Goal: Use online tool/utility: Utilize a website feature to perform a specific function

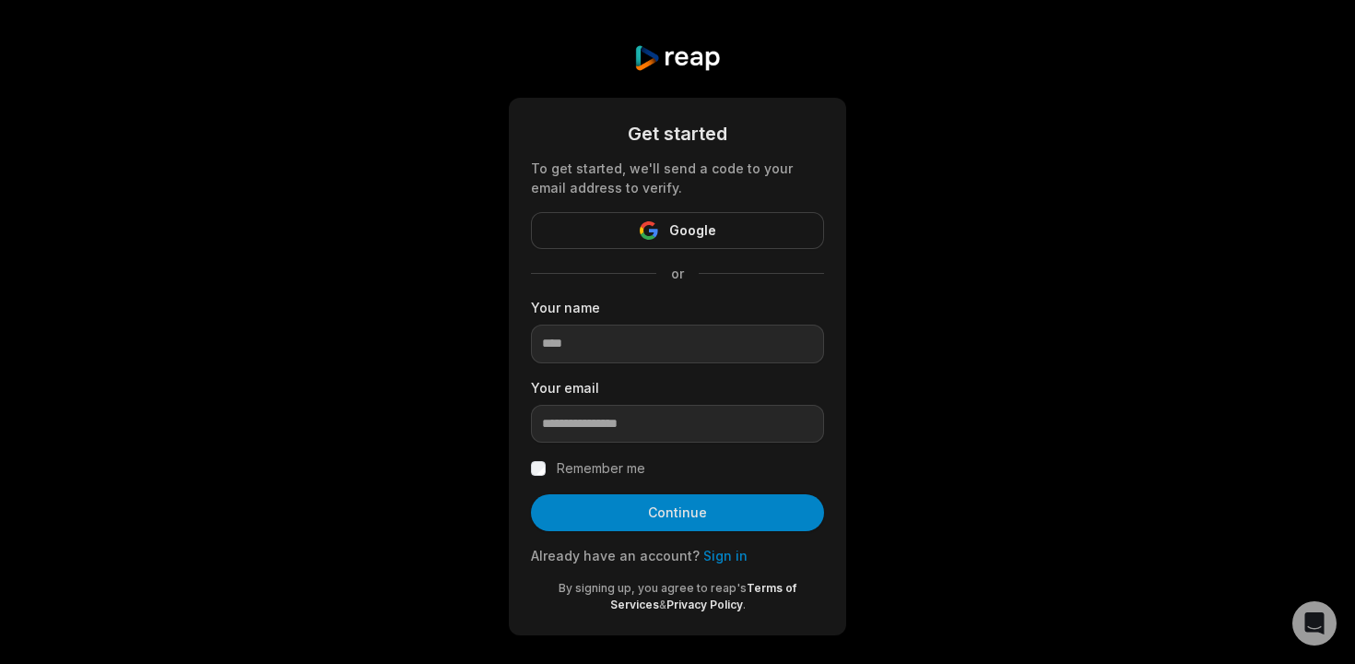
click at [596, 347] on input at bounding box center [677, 343] width 293 height 39
click at [719, 554] on link "Sign in" at bounding box center [725, 556] width 44 height 16
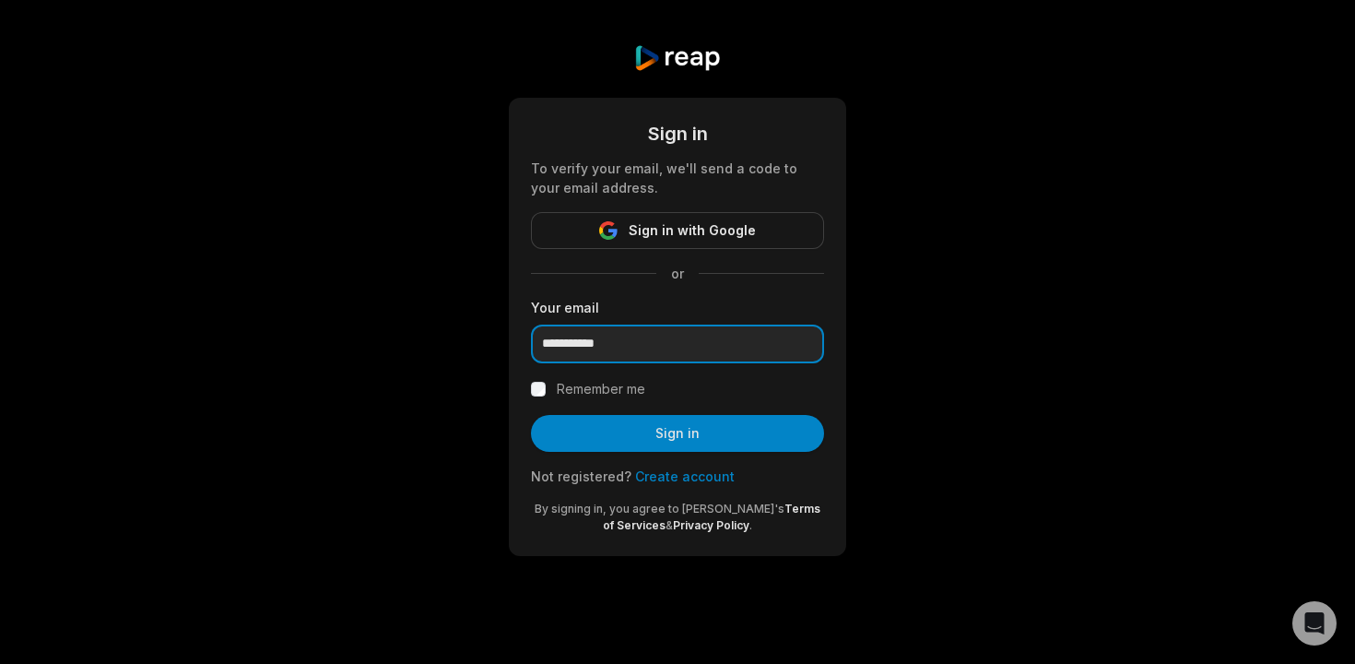
click at [621, 352] on input "**********" at bounding box center [677, 343] width 293 height 39
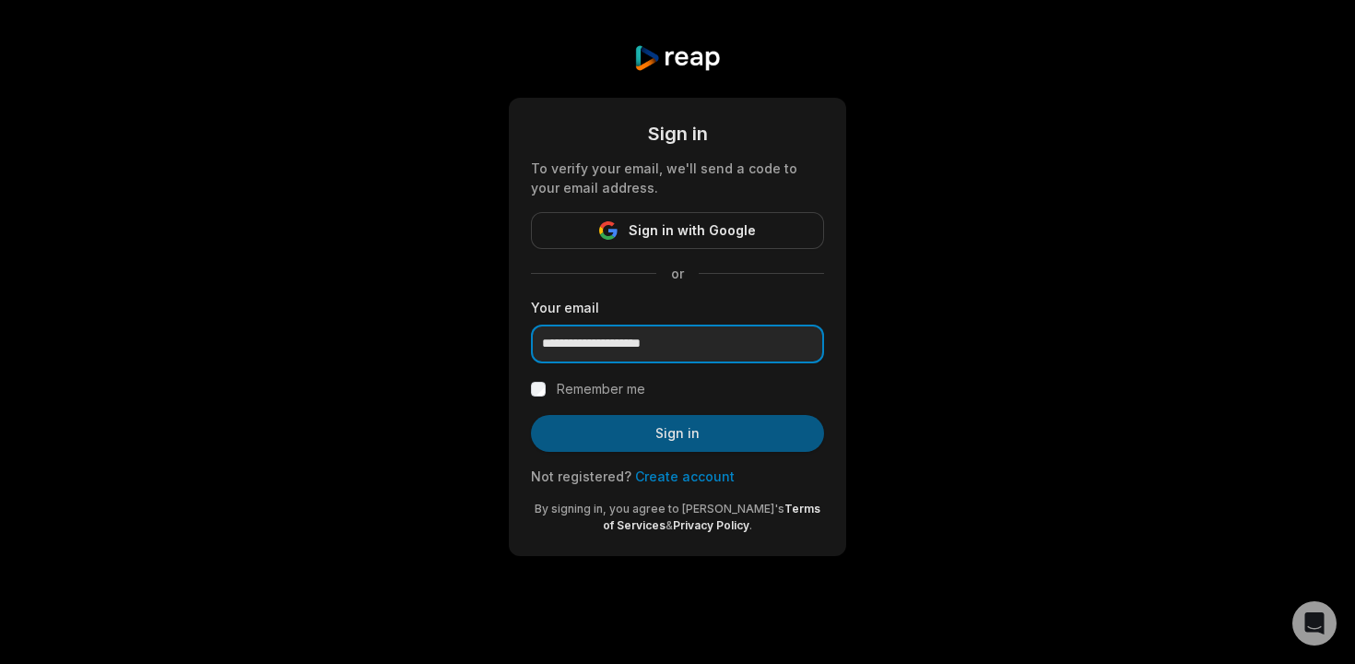
type input "**********"
click at [637, 426] on button "Sign in" at bounding box center [677, 433] width 293 height 37
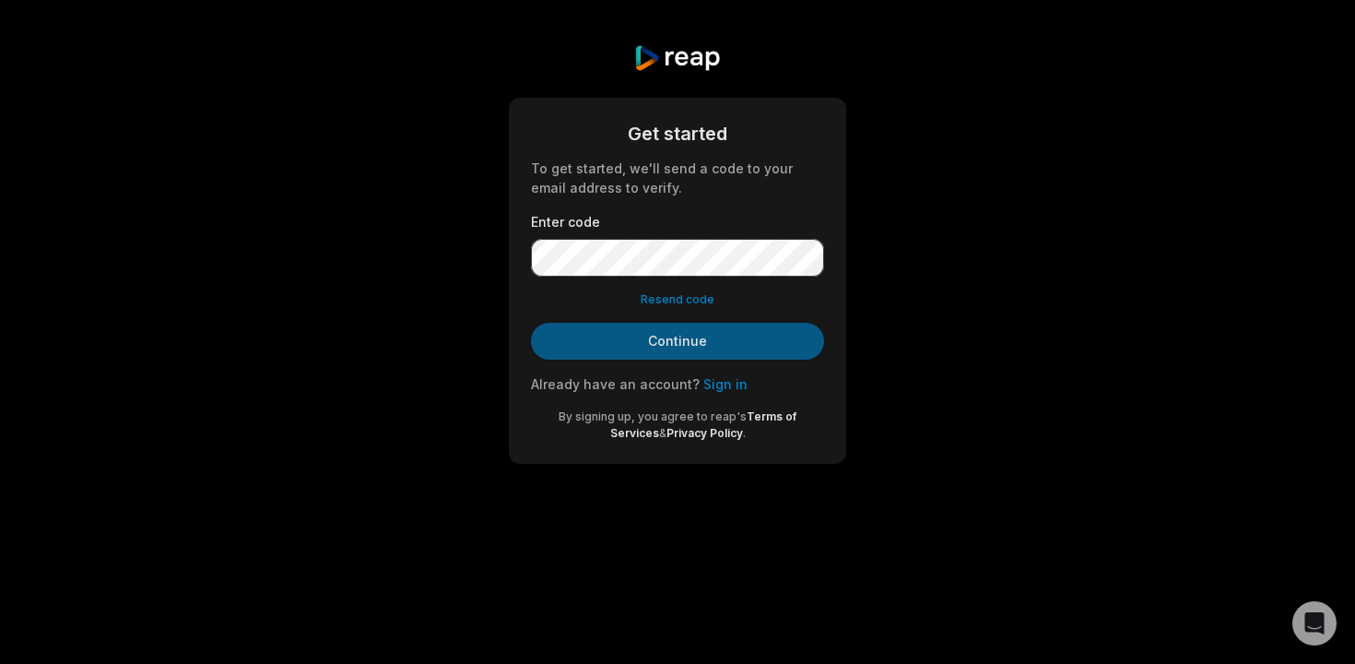
click at [658, 351] on button "Continue" at bounding box center [677, 341] width 293 height 37
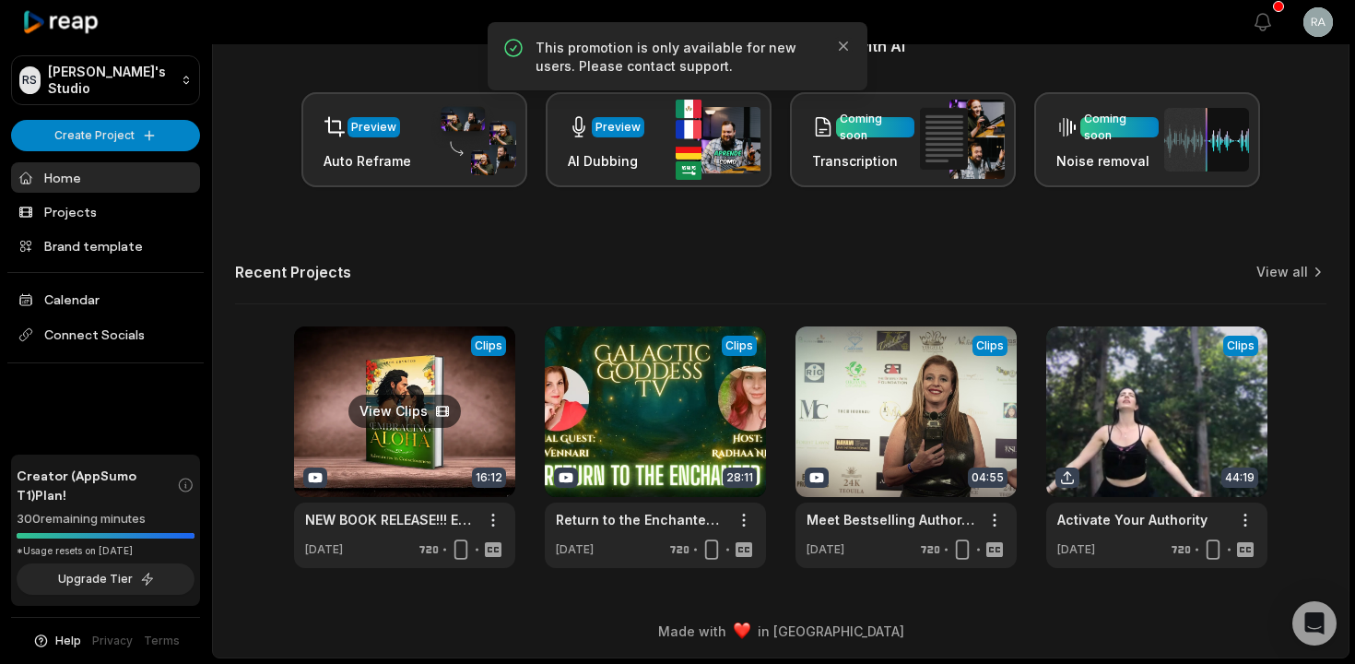
scroll to position [256, 0]
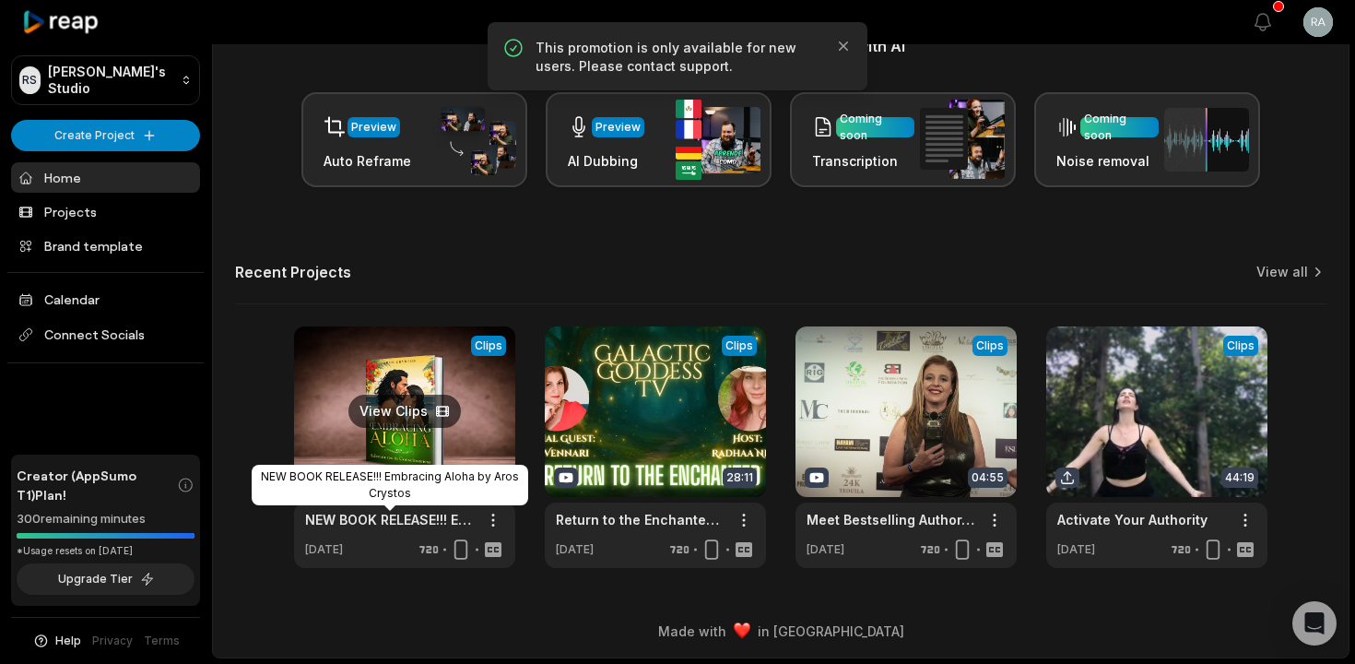
click at [410, 519] on link "NEW BOOK RELEASE!!! Embracing Aloha by Aros Crystos" at bounding box center [390, 519] width 170 height 19
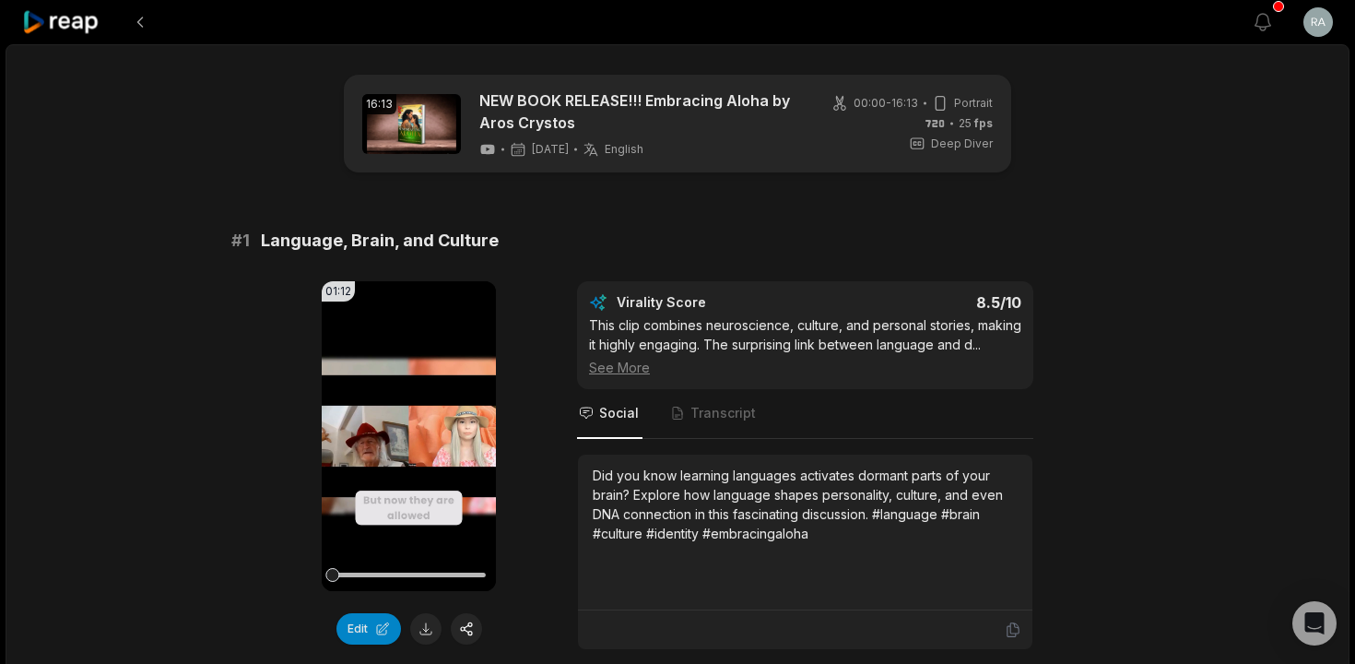
click at [92, 23] on icon at bounding box center [61, 22] width 78 height 25
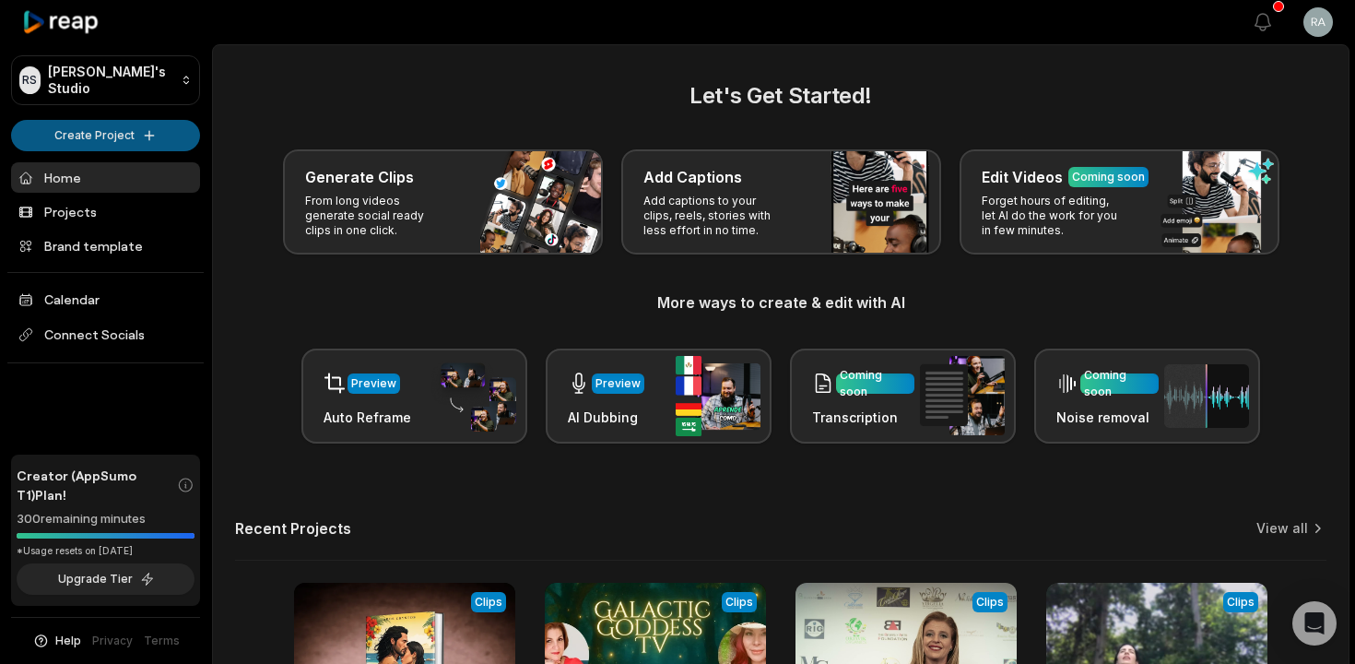
click at [124, 138] on html "RS Radhaa's Studio Create Project Home Projects Brand template Calendar Connect…" at bounding box center [677, 332] width 1355 height 664
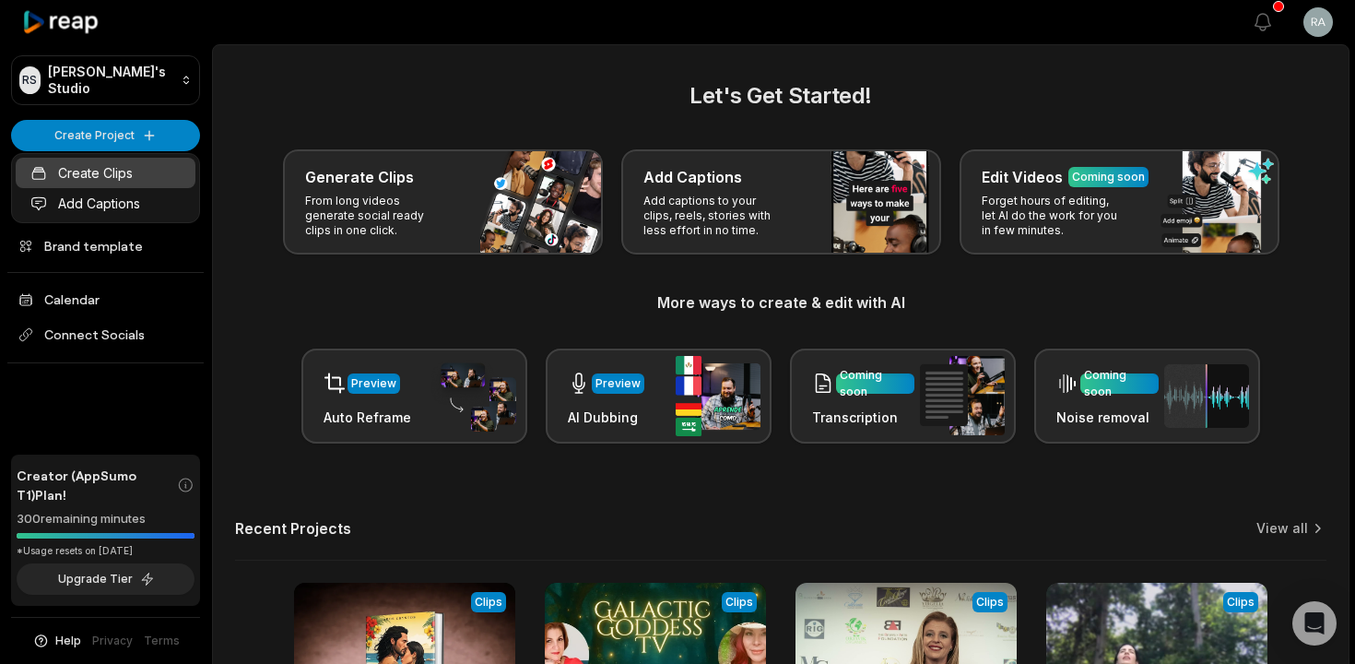
click at [129, 182] on link "Create Clips" at bounding box center [106, 173] width 180 height 30
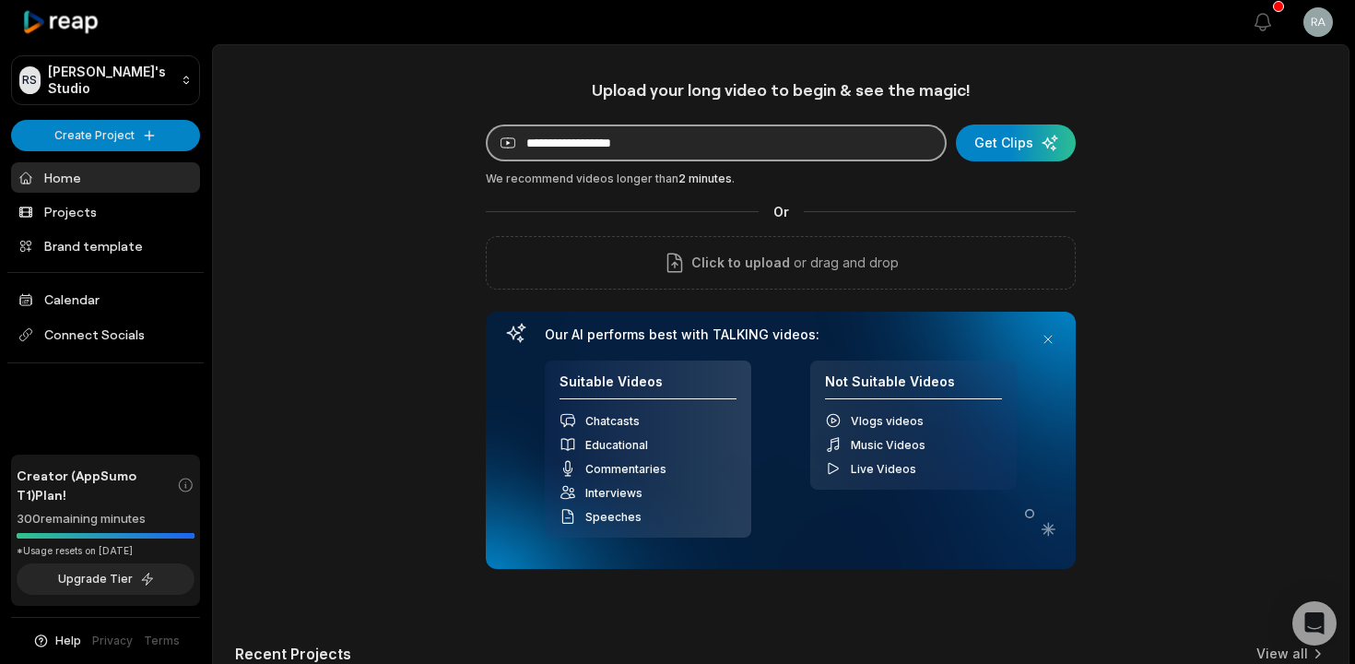
paste input "**********"
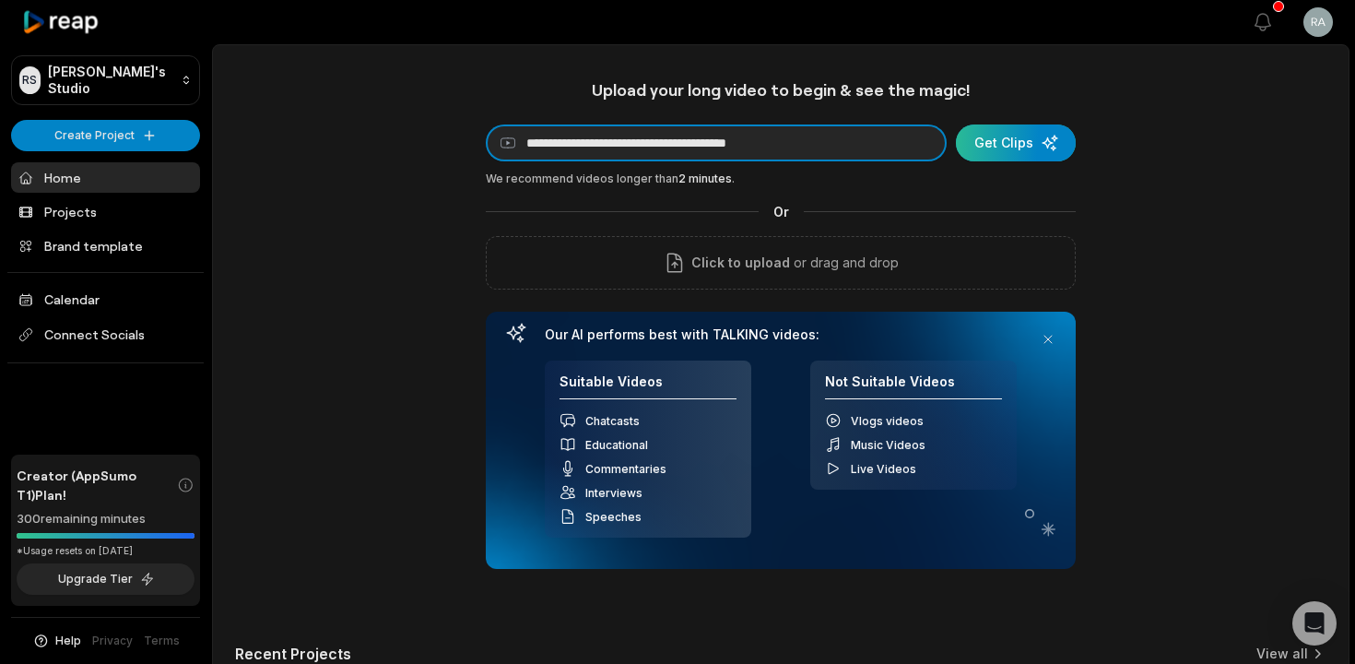
type input "**********"
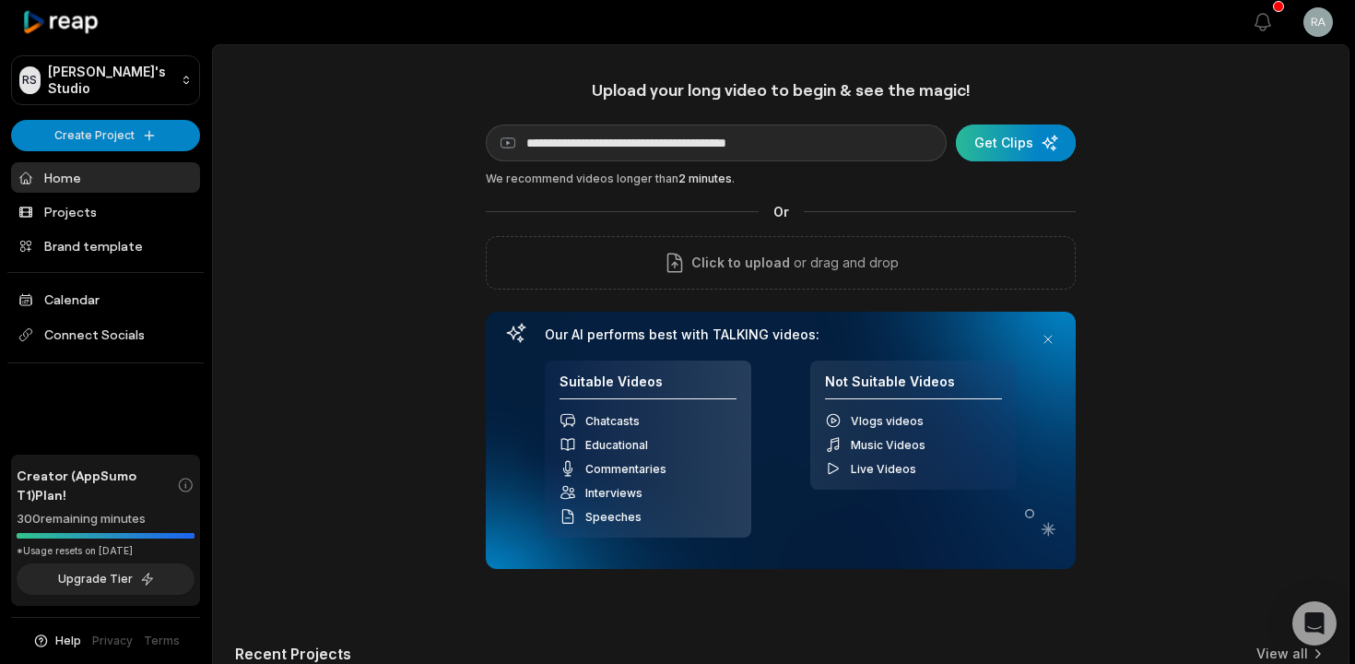
click at [1011, 146] on div "submit" at bounding box center [1016, 142] width 120 height 37
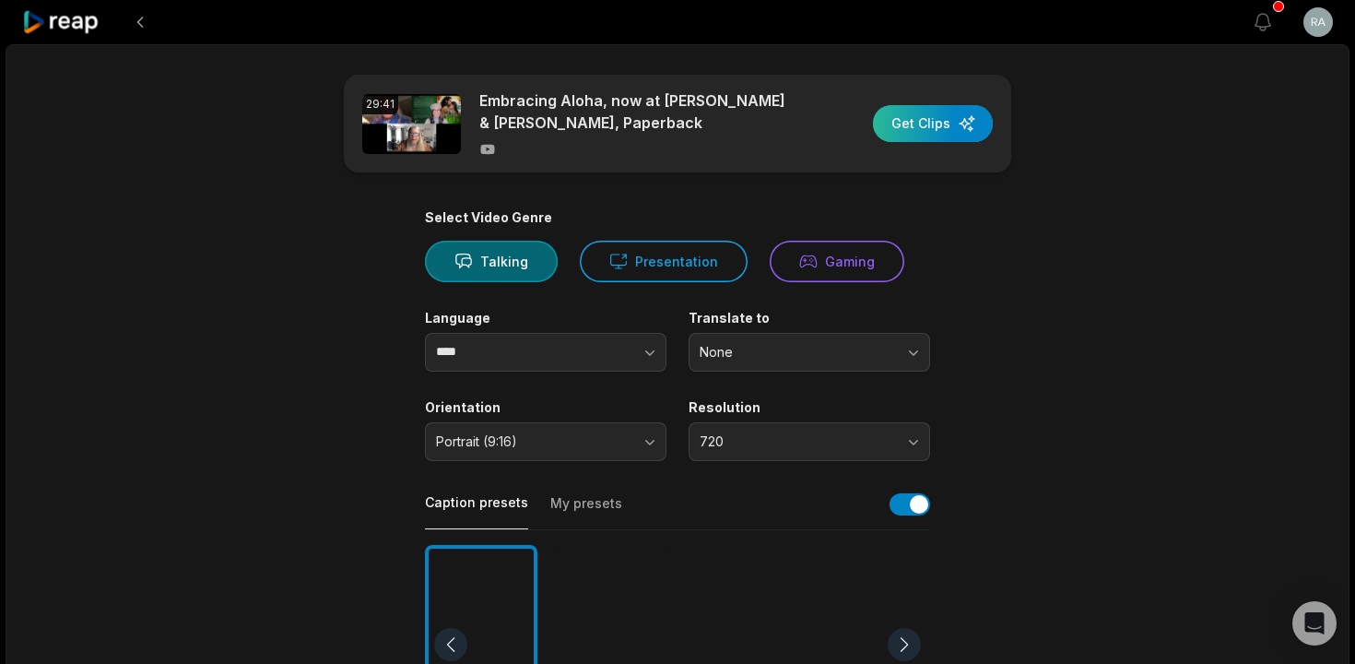
click at [940, 132] on div "button" at bounding box center [933, 123] width 120 height 37
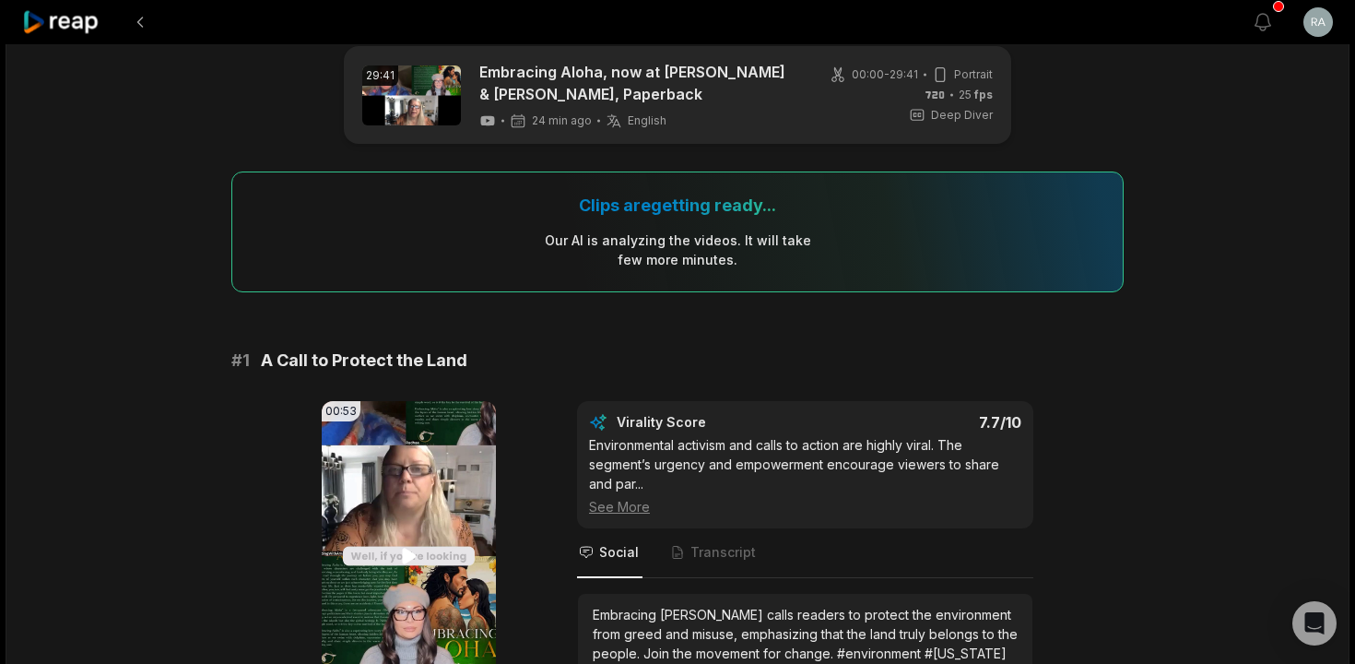
scroll to position [168, 0]
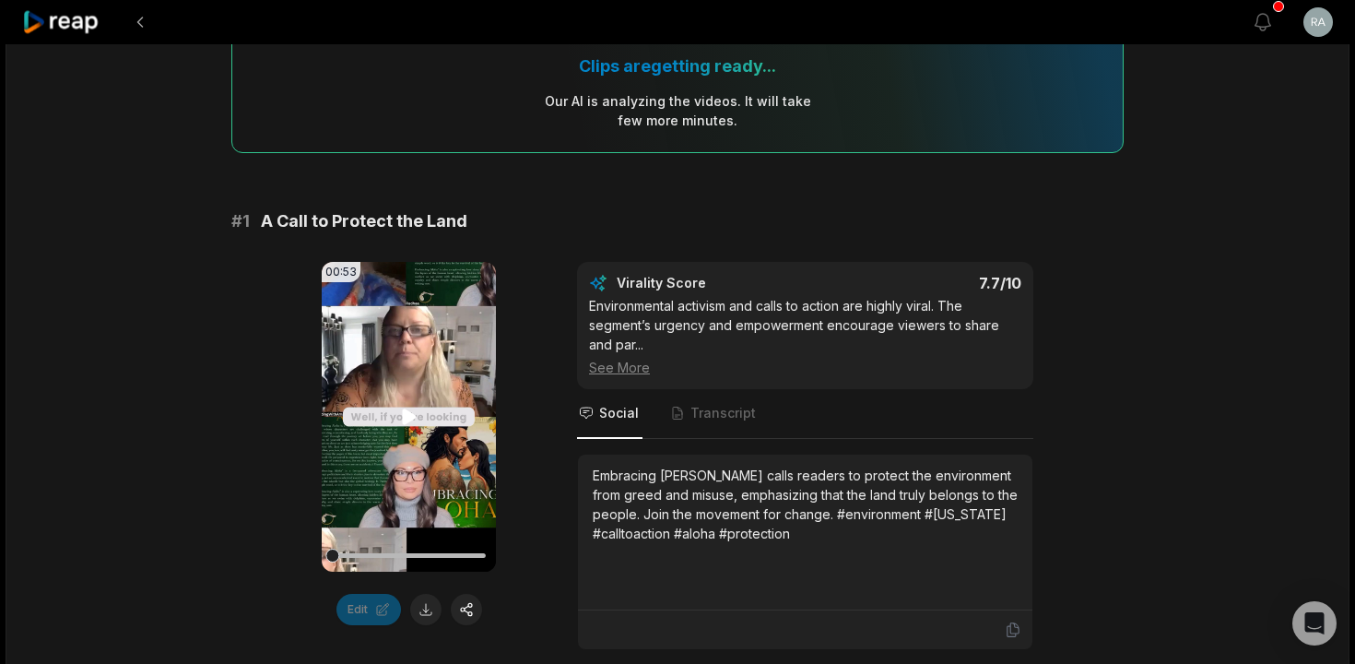
click at [407, 420] on icon at bounding box center [409, 417] width 14 height 16
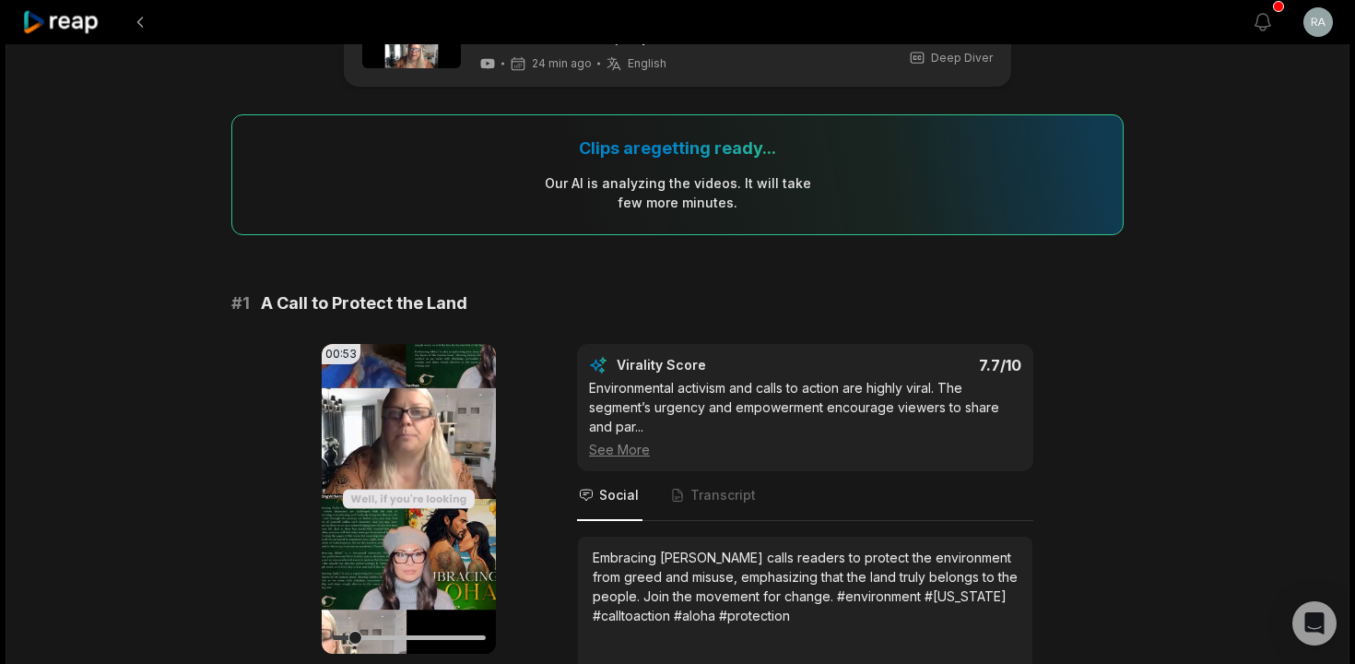
scroll to position [12, 0]
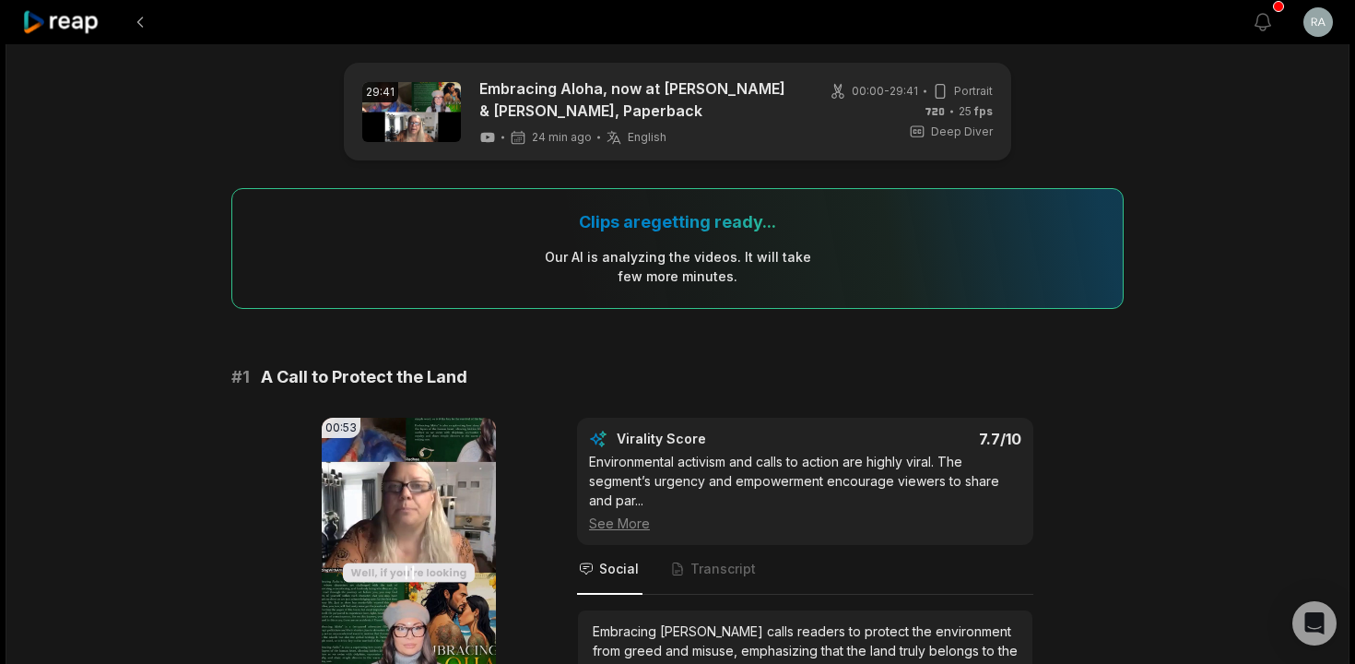
click at [471, 489] on video "Your browser does not support mp4 format." at bounding box center [409, 573] width 174 height 310
click at [406, 566] on icon at bounding box center [409, 573] width 14 height 16
click at [403, 573] on icon at bounding box center [409, 572] width 22 height 22
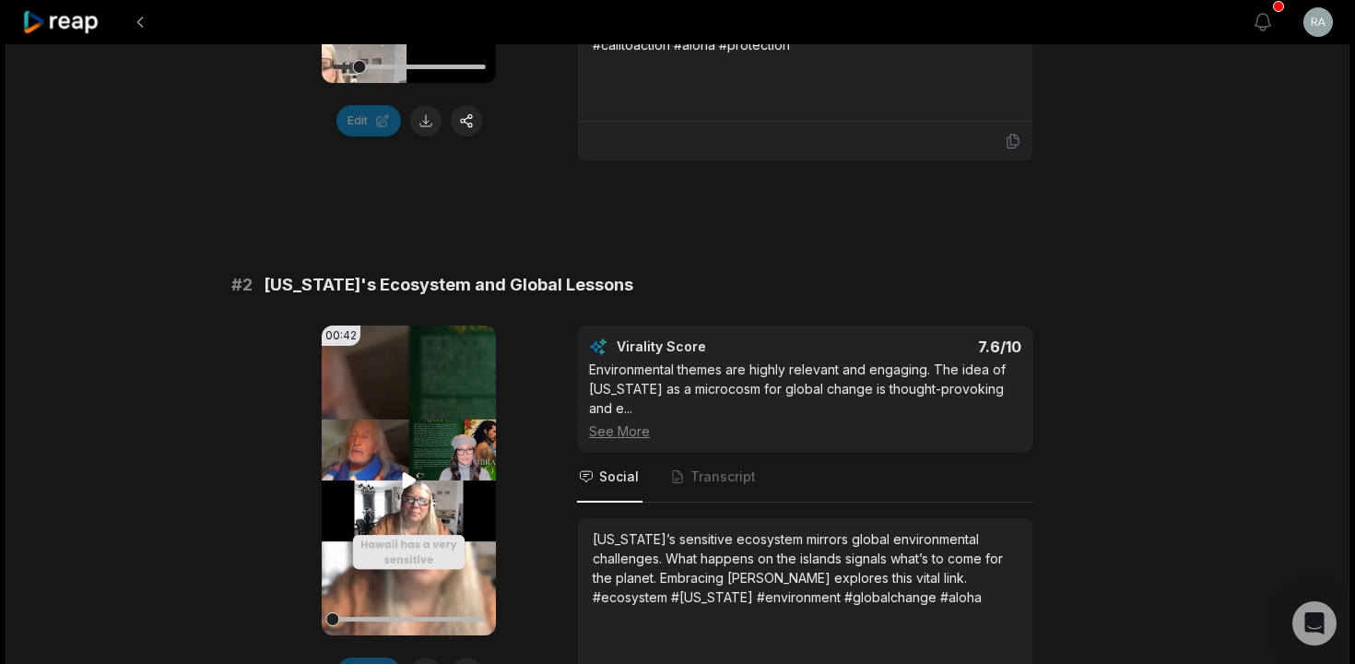
scroll to position [907, 0]
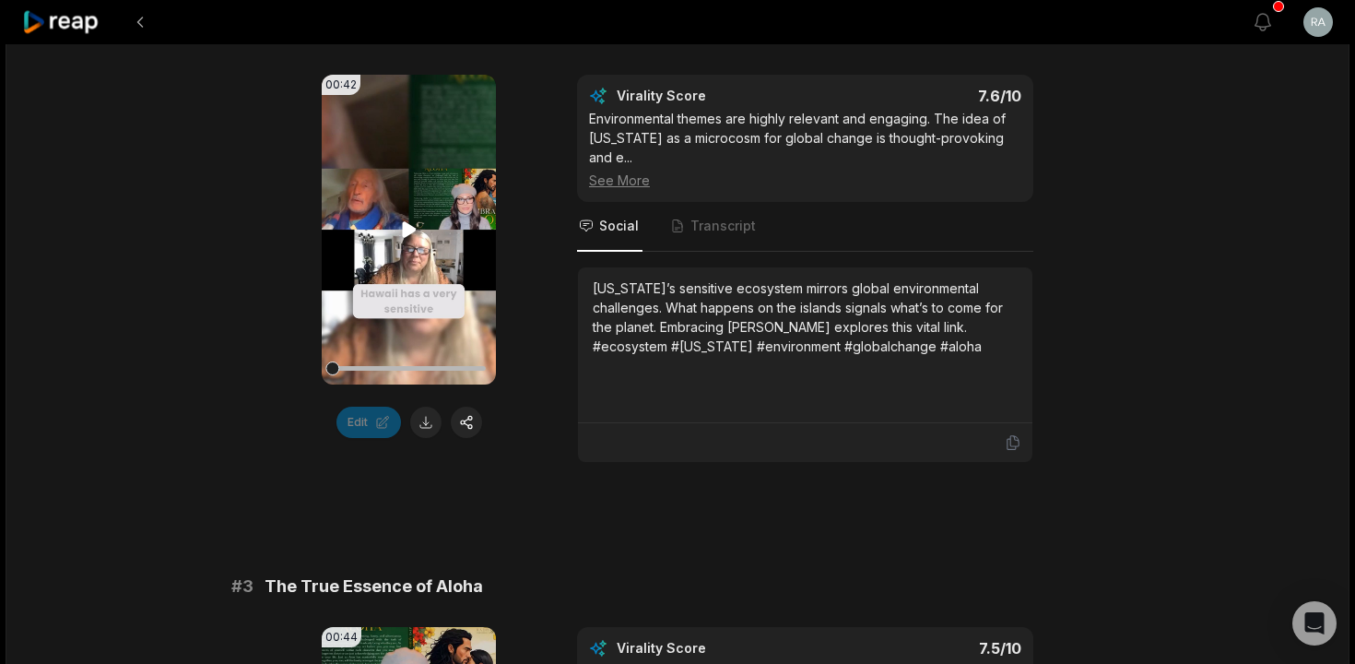
click at [406, 228] on icon at bounding box center [409, 230] width 14 height 16
click at [410, 232] on icon at bounding box center [409, 229] width 22 height 22
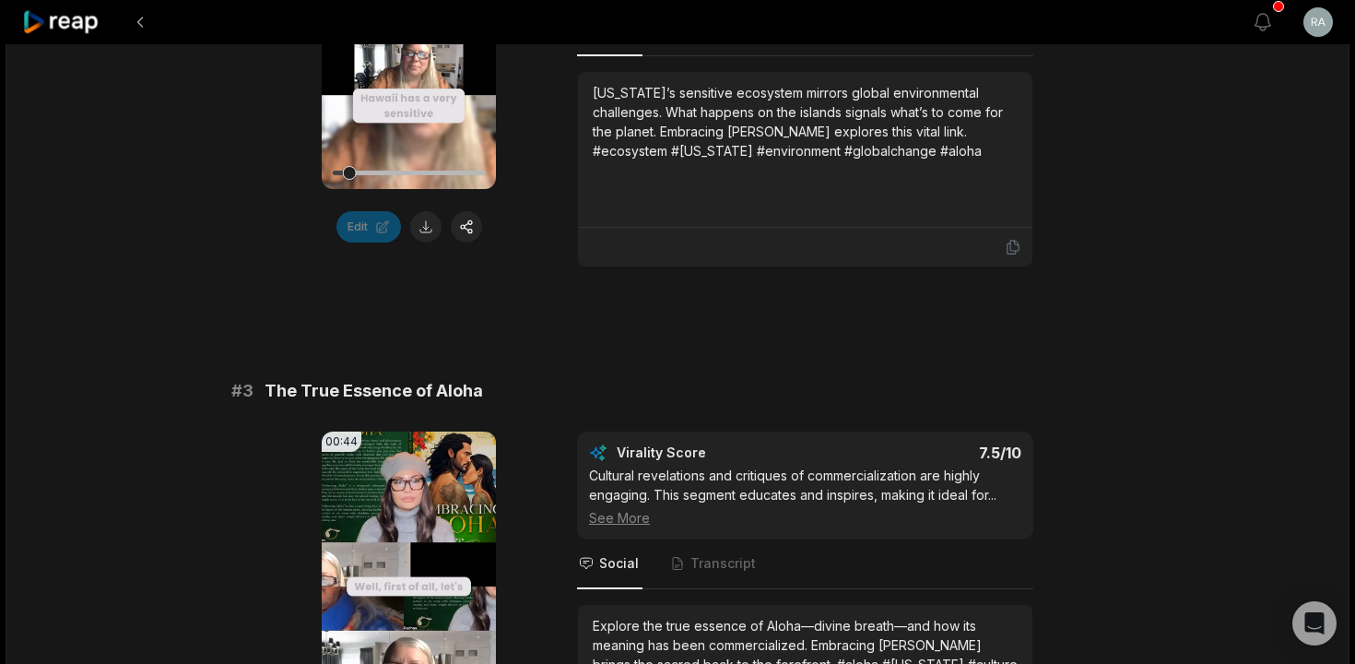
scroll to position [1325, 0]
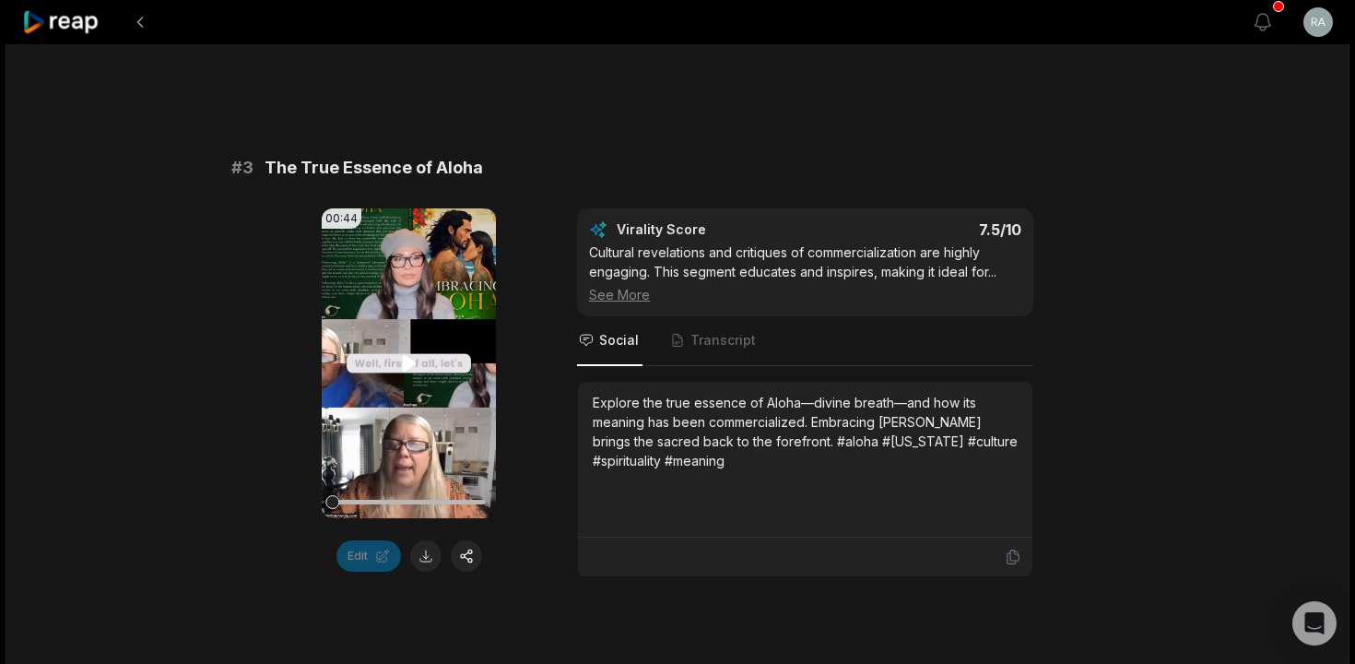
click at [402, 352] on icon at bounding box center [409, 363] width 22 height 22
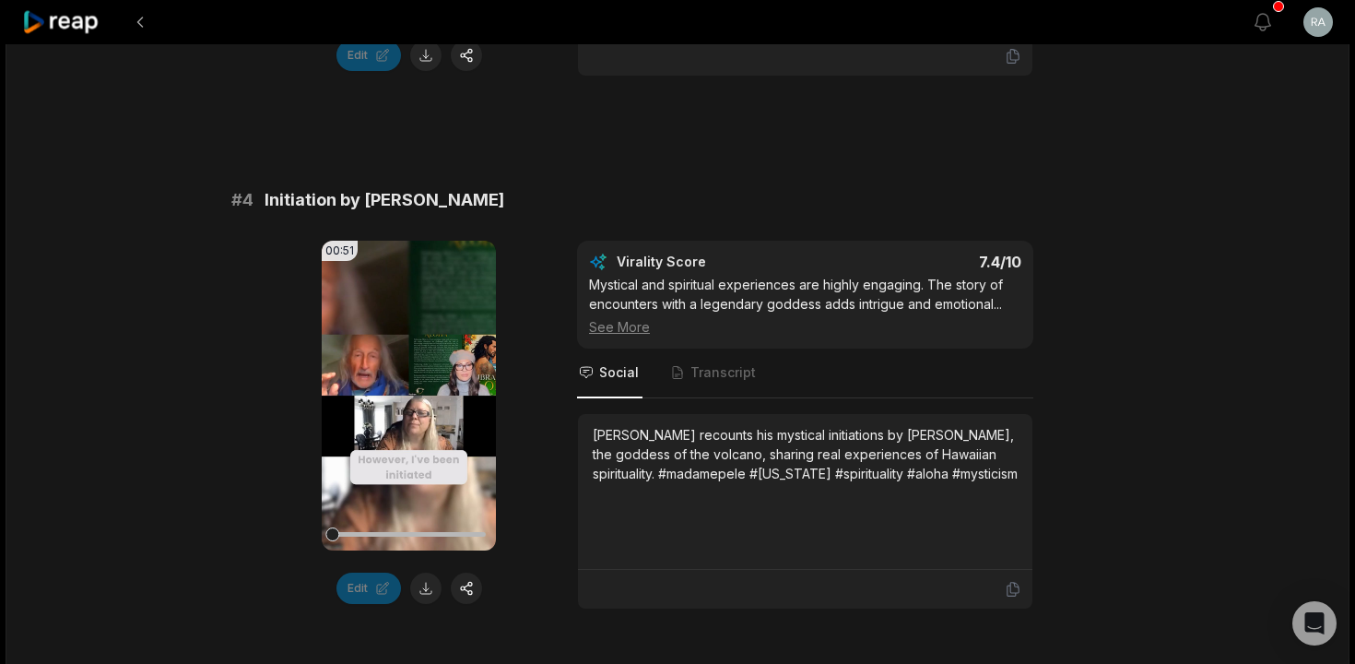
scroll to position [1866, 0]
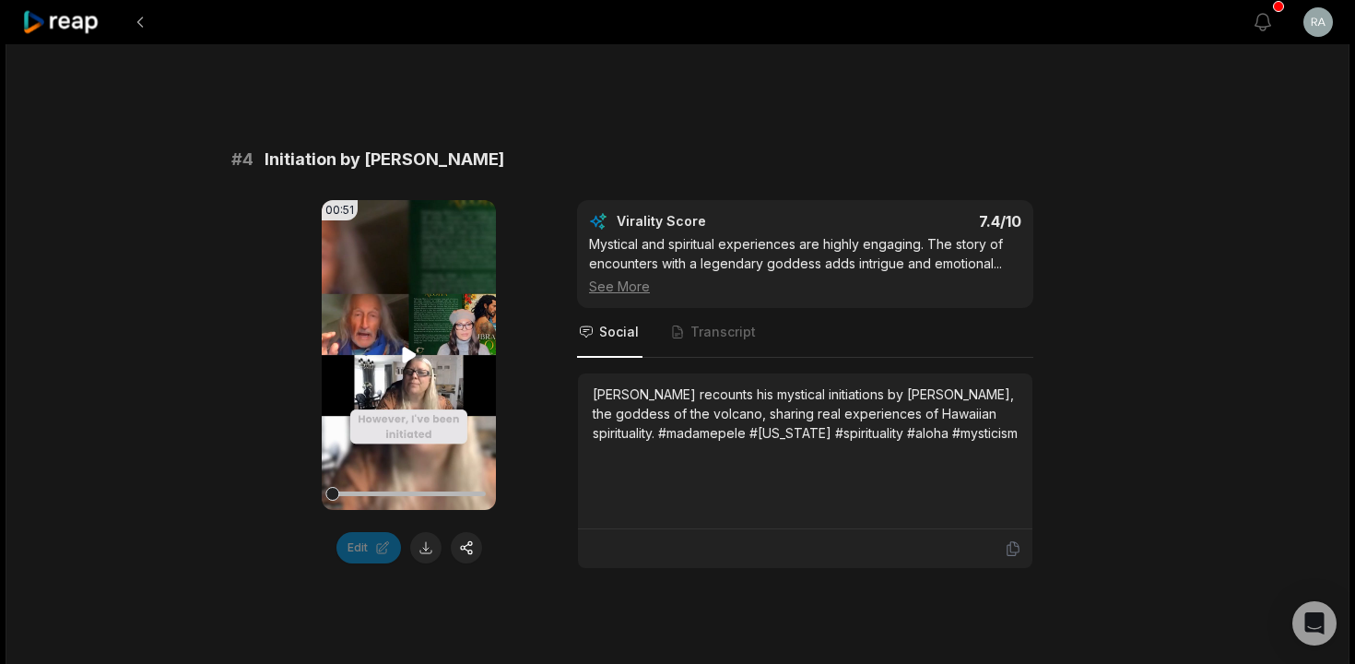
click at [408, 344] on icon at bounding box center [409, 355] width 22 height 22
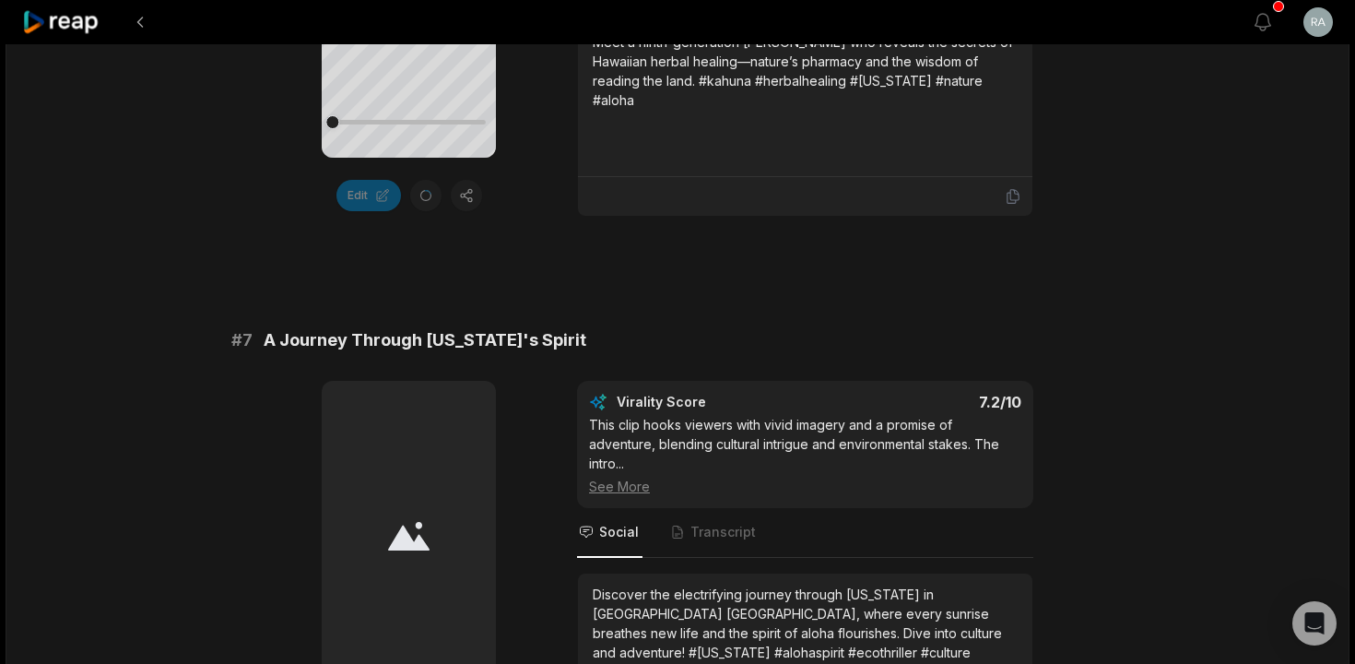
scroll to position [3263, 0]
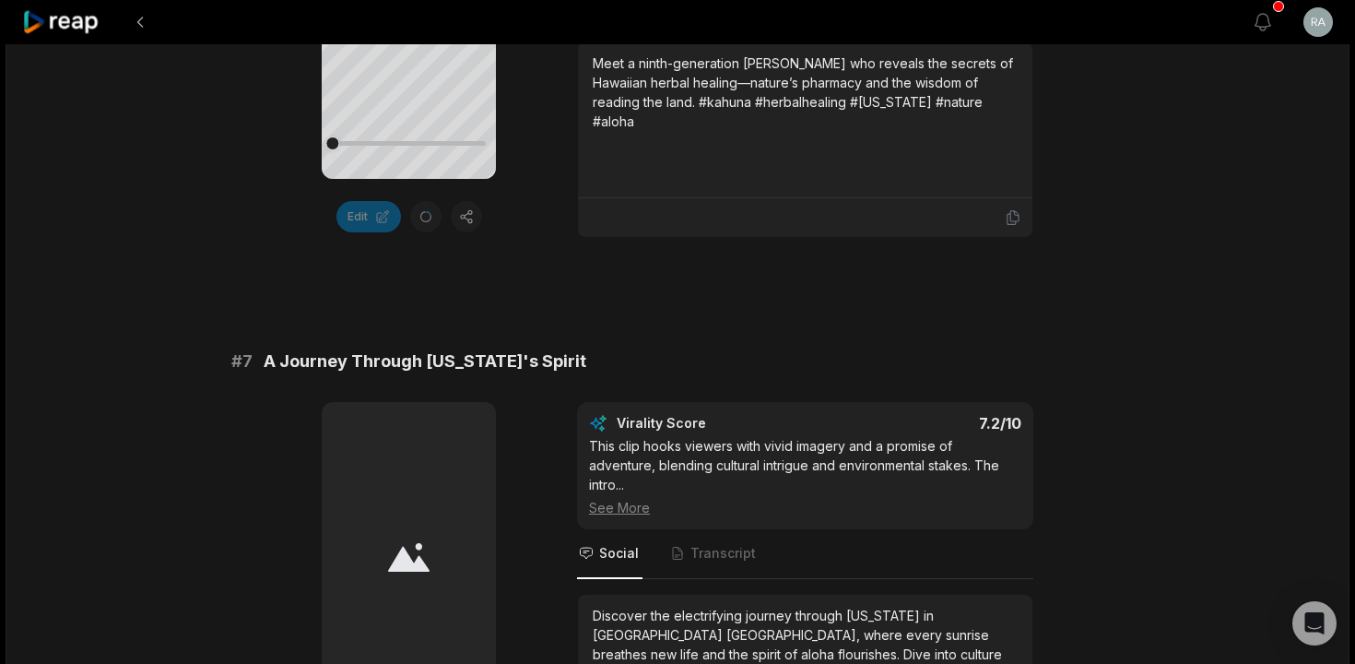
click at [407, 450] on div at bounding box center [409, 557] width 174 height 310
click at [425, 542] on icon at bounding box center [408, 557] width 41 height 30
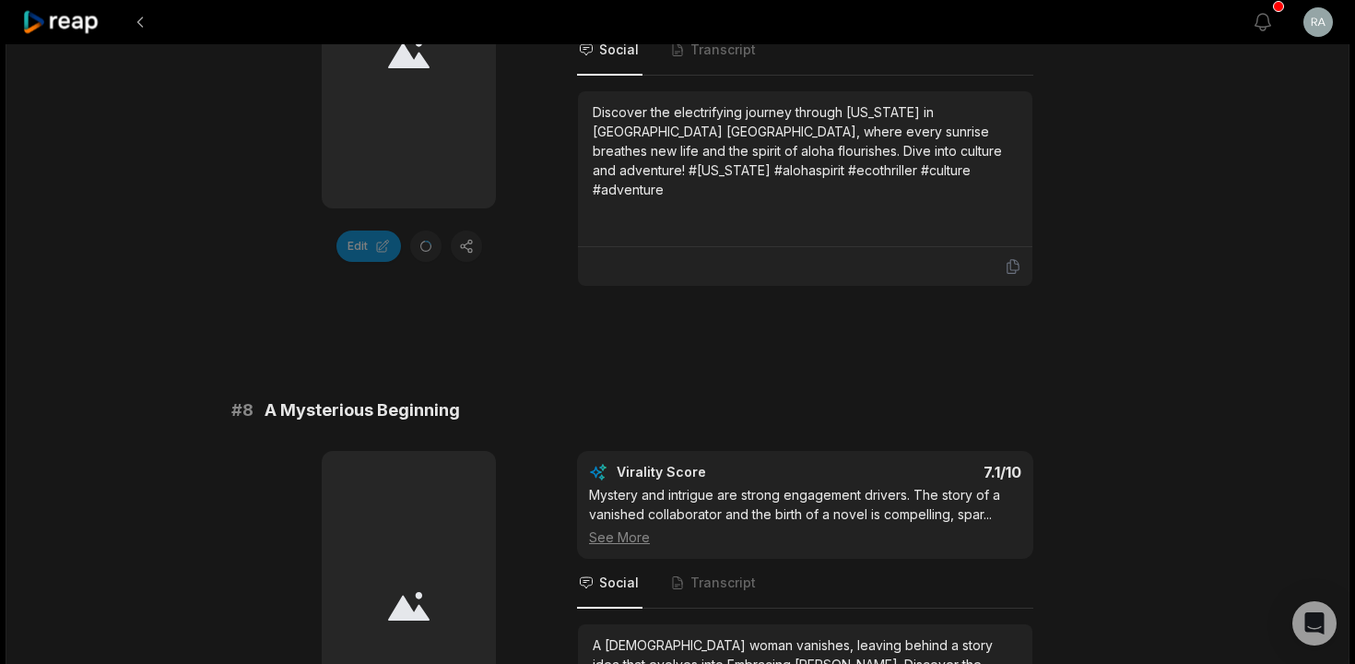
click at [407, 117] on div at bounding box center [409, 54] width 174 height 310
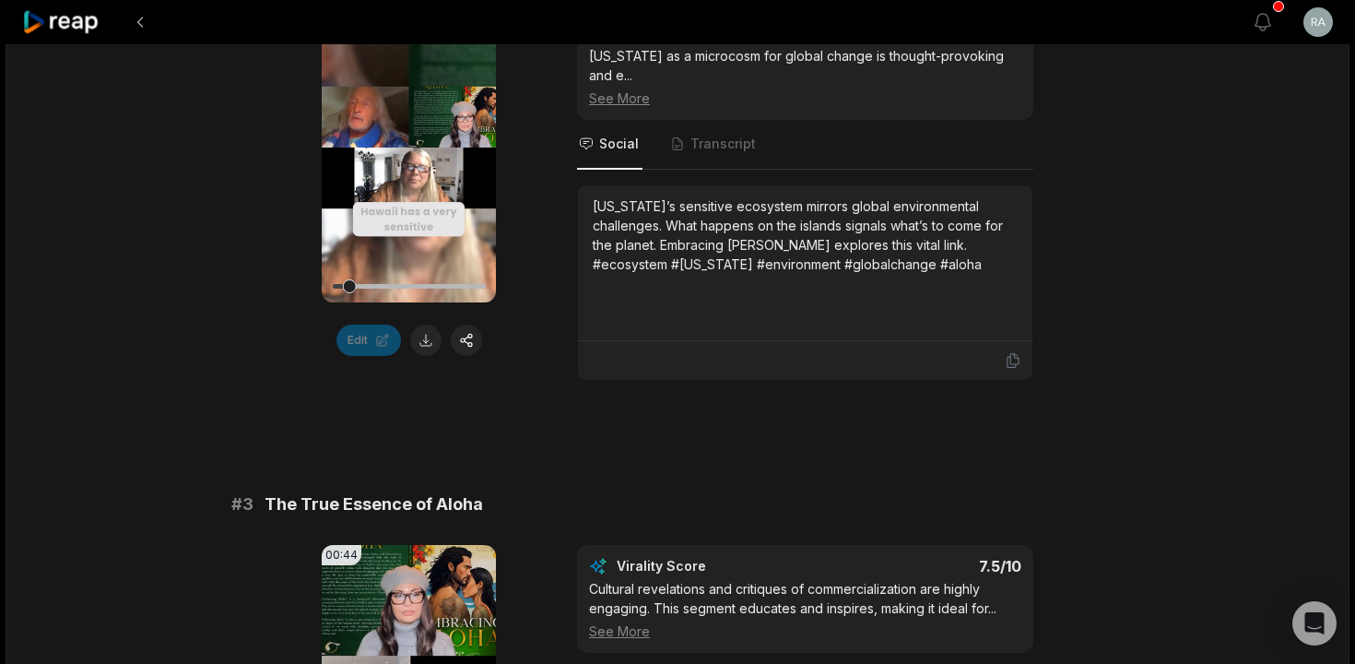
scroll to position [907, 0]
